Goal: Book appointment/travel/reservation

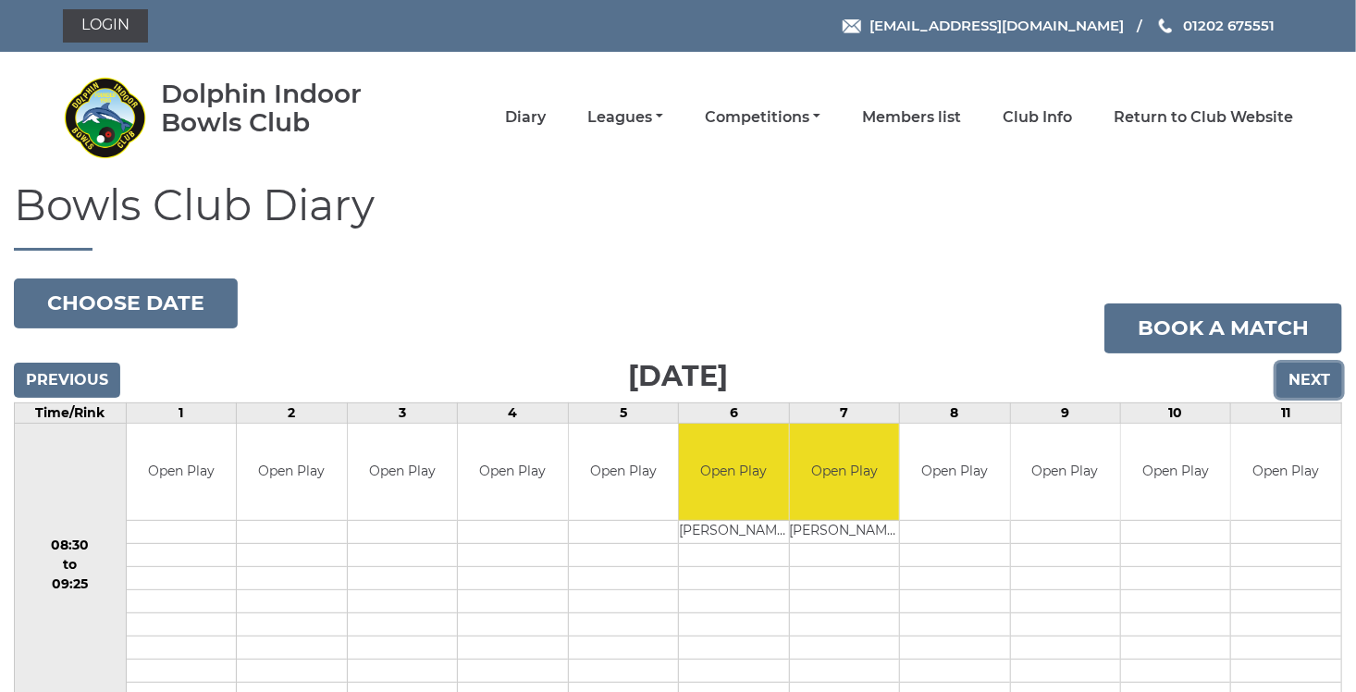
click at [1302, 381] on input "Next" at bounding box center [1310, 380] width 66 height 35
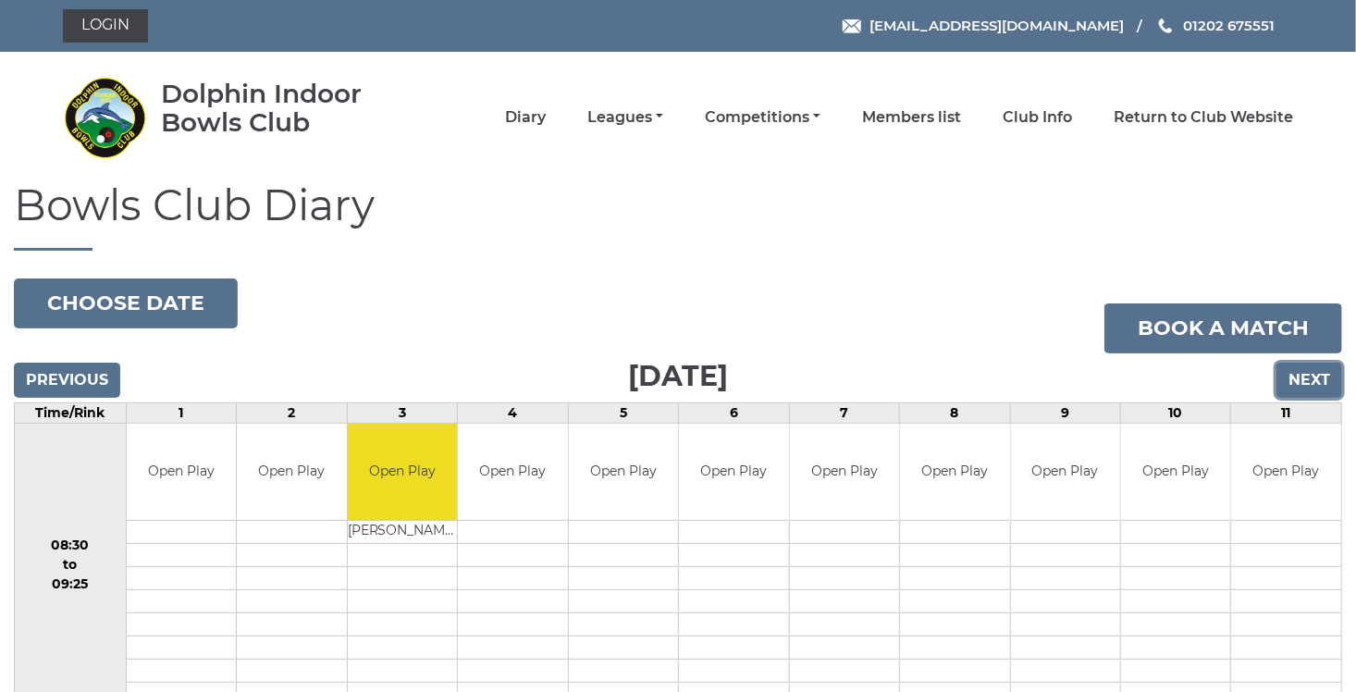
click at [1303, 392] on input "Next" at bounding box center [1310, 380] width 66 height 35
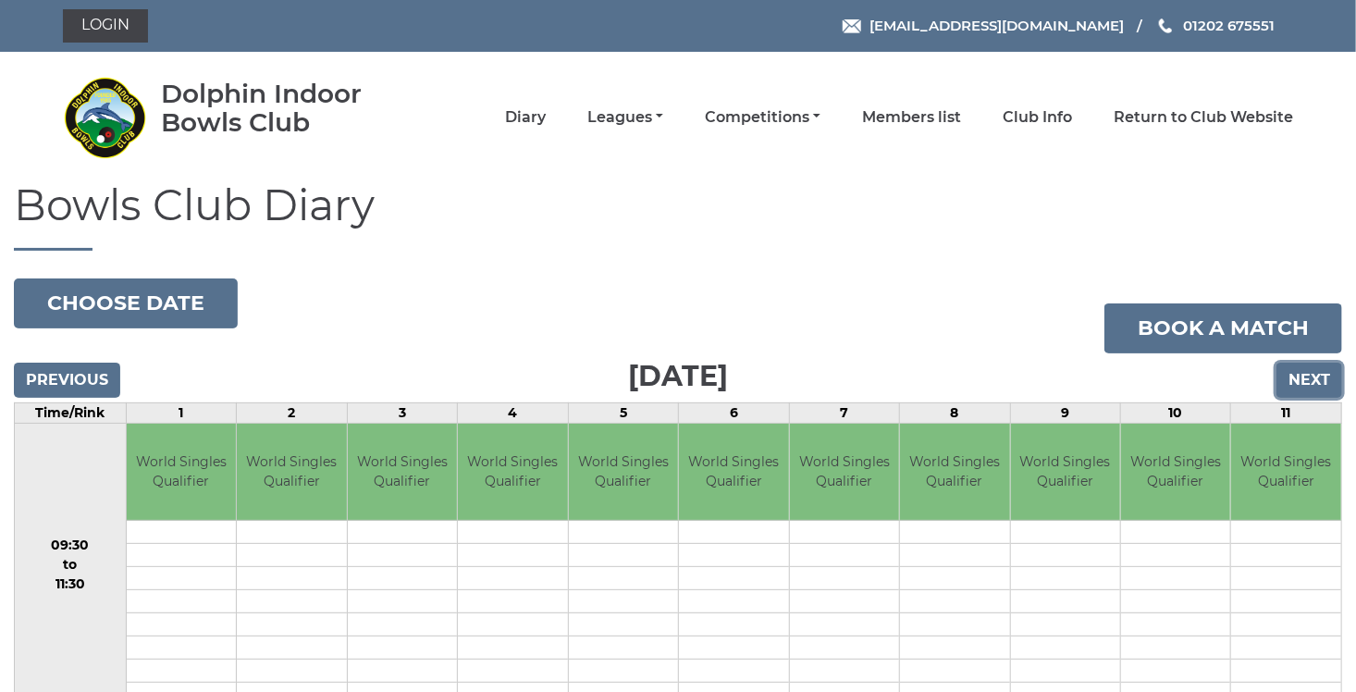
click at [1315, 383] on input "Next" at bounding box center [1310, 380] width 66 height 35
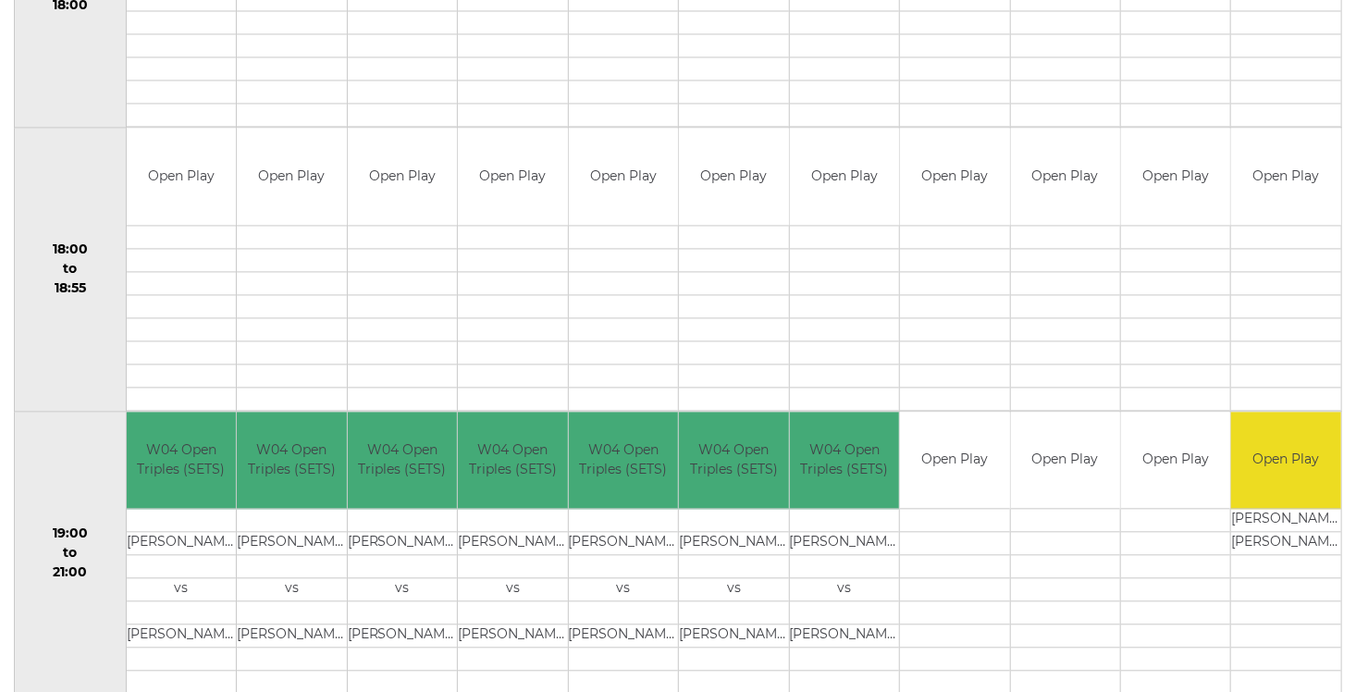
scroll to position [1761, 0]
